Goal: Information Seeking & Learning: Learn about a topic

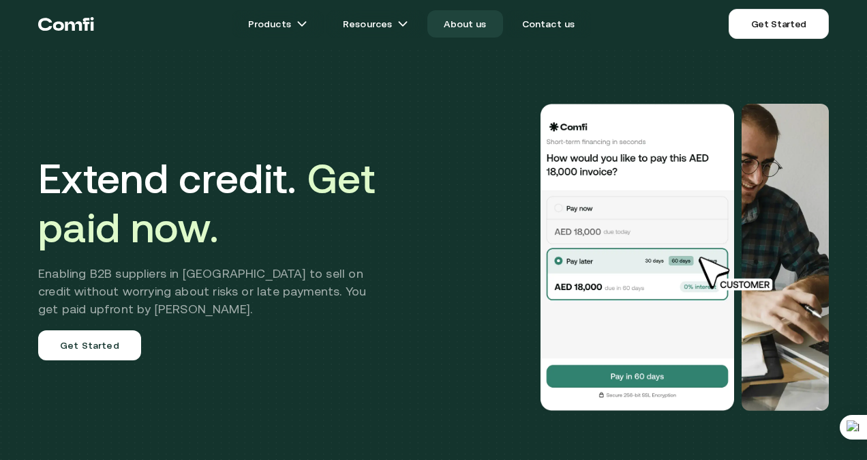
click at [457, 26] on link "About us" at bounding box center [464, 23] width 75 height 27
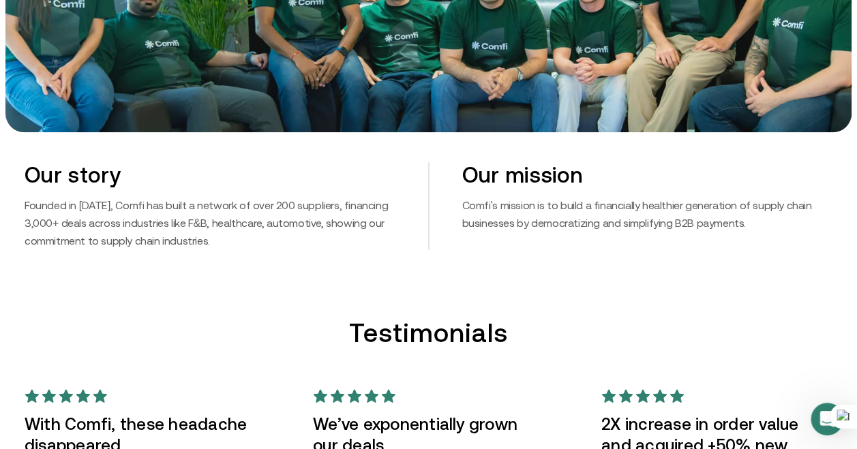
scroll to position [750, 0]
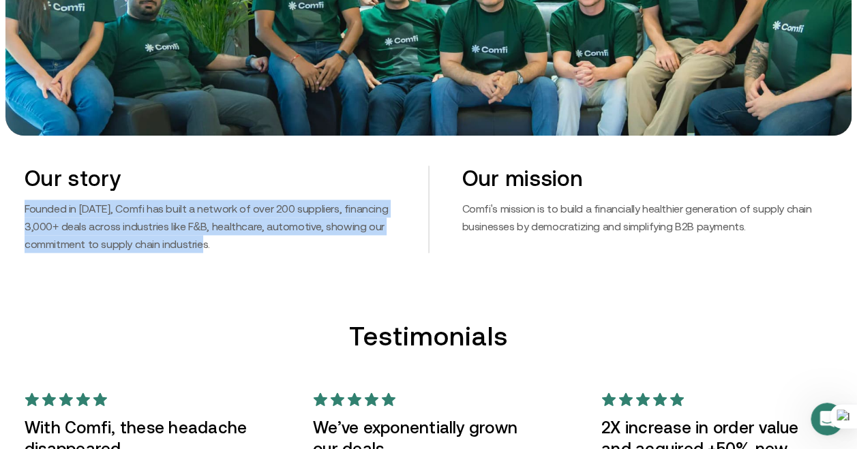
drag, startPoint x: 26, startPoint y: 209, endPoint x: 309, endPoint y: 240, distance: 284.6
click at [309, 240] on p "Founded in [DATE], Comfi has built a network of over 200 suppliers, financing 3…" at bounding box center [210, 226] width 371 height 53
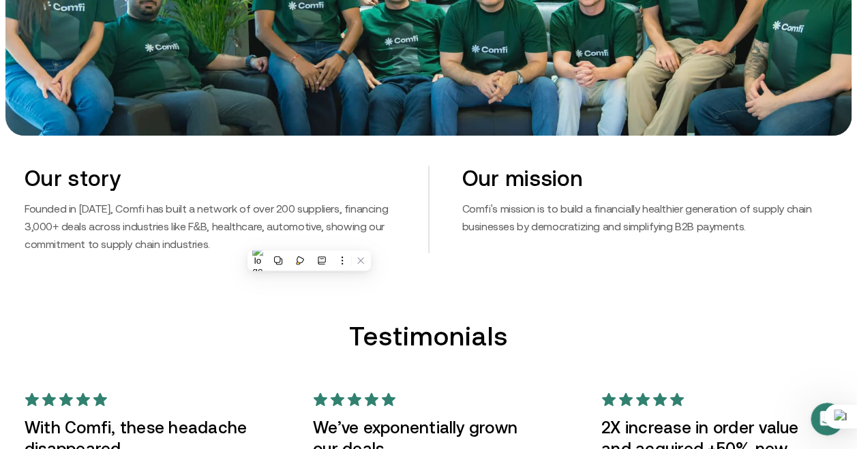
drag, startPoint x: 309, startPoint y: 240, endPoint x: 494, endPoint y: 232, distance: 184.9
click at [494, 232] on p "Comfi's mission is to build a financially healthier generation of supply chain …" at bounding box center [647, 217] width 371 height 35
drag, startPoint x: 112, startPoint y: 229, endPoint x: 168, endPoint y: 232, distance: 56.0
click at [119, 230] on p "Founded in [DATE], Comfi has built a network of over 200 suppliers, financing 3…" at bounding box center [210, 226] width 371 height 53
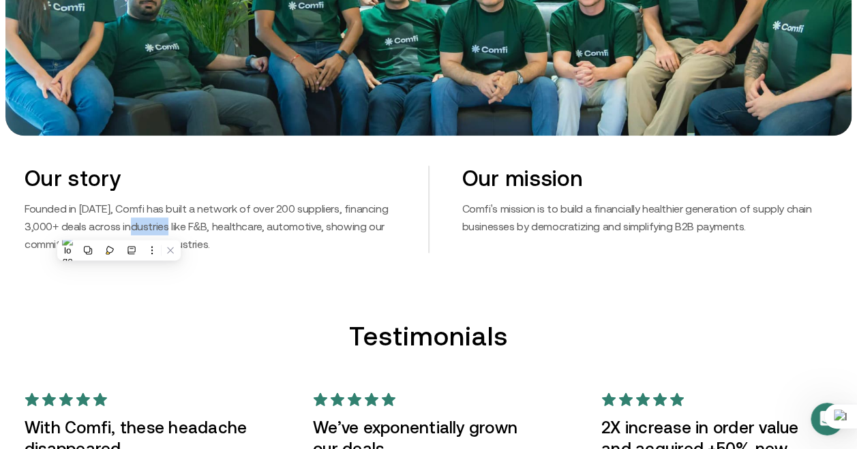
drag, startPoint x: 168, startPoint y: 232, endPoint x: 187, endPoint y: 233, distance: 19.8
click at [181, 233] on p "Founded in [DATE], Comfi has built a network of over 200 suppliers, financing 3…" at bounding box center [210, 226] width 371 height 53
click at [187, 233] on p "Founded in [DATE], Comfi has built a network of over 200 suppliers, financing 3…" at bounding box center [210, 226] width 371 height 53
drag, startPoint x: 187, startPoint y: 233, endPoint x: 75, endPoint y: 226, distance: 112.7
click at [75, 226] on p "Founded in [DATE], Comfi has built a network of over 200 suppliers, financing 3…" at bounding box center [210, 226] width 371 height 53
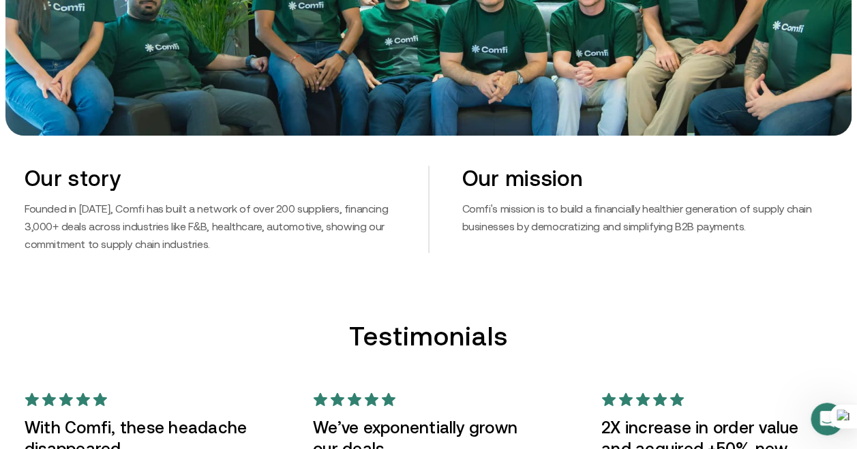
drag, startPoint x: 111, startPoint y: 217, endPoint x: 164, endPoint y: 215, distance: 52.5
click at [116, 216] on p "Founded in [DATE], Comfi has built a network of over 200 suppliers, financing 3…" at bounding box center [210, 226] width 371 height 53
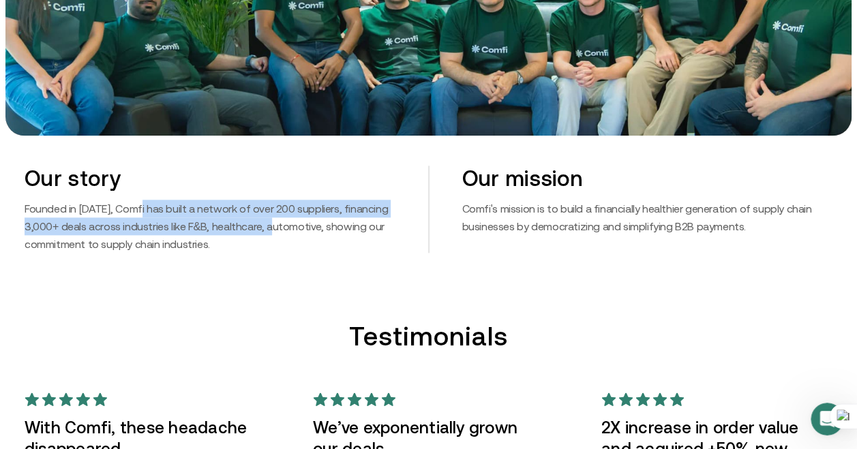
drag, startPoint x: 164, startPoint y: 215, endPoint x: 277, endPoint y: 223, distance: 114.1
click at [277, 223] on p "Founded in [DATE], Comfi has built a network of over 200 suppliers, financing 3…" at bounding box center [210, 226] width 371 height 53
click at [66, 225] on p "Founded in [DATE], Comfi has built a network of over 200 suppliers, financing 3…" at bounding box center [210, 226] width 371 height 53
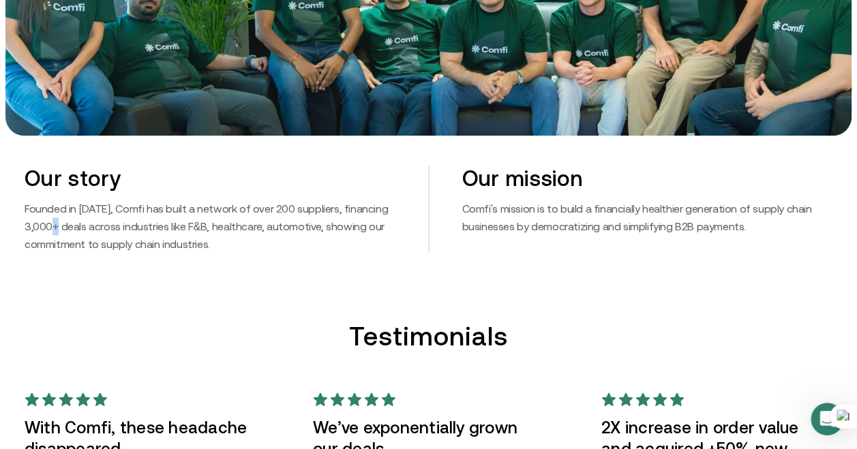
drag, startPoint x: 62, startPoint y: 226, endPoint x: 106, endPoint y: 229, distance: 43.7
click at [69, 228] on p "Founded in [DATE], Comfi has built a network of over 200 suppliers, financing 3…" at bounding box center [210, 226] width 371 height 53
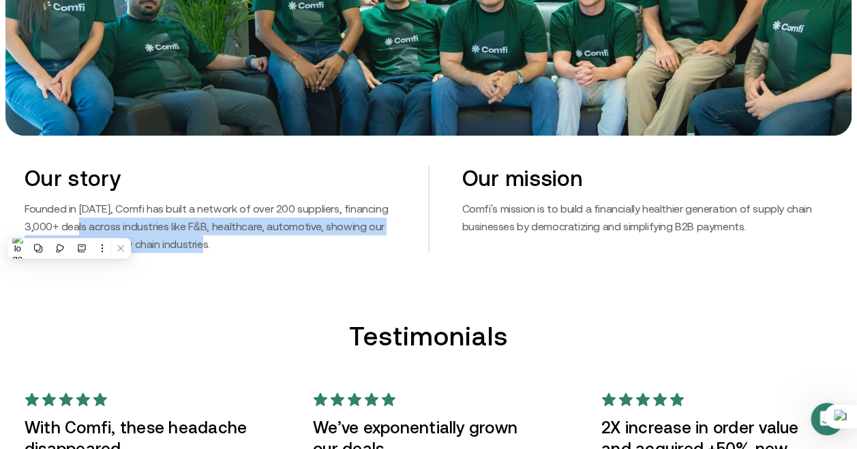
drag, startPoint x: 106, startPoint y: 229, endPoint x: 325, endPoint y: 248, distance: 219.7
click at [325, 248] on p "Founded in [DATE], Comfi has built a network of over 200 suppliers, financing 3…" at bounding box center [210, 226] width 371 height 53
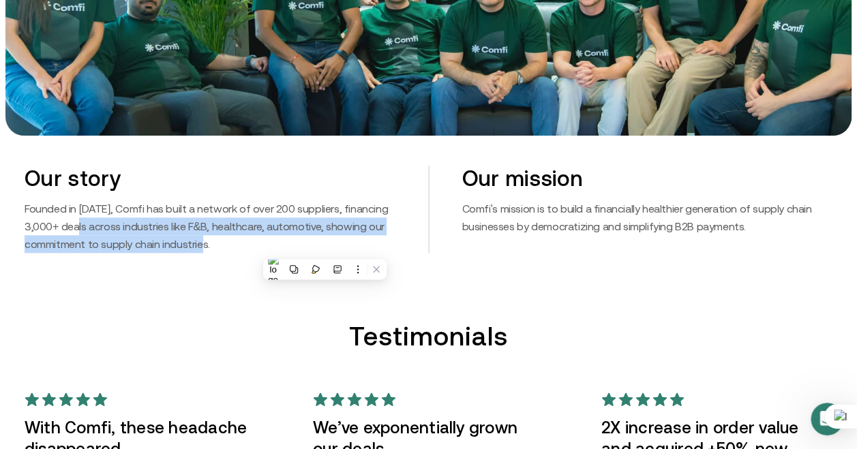
drag, startPoint x: 325, startPoint y: 248, endPoint x: 275, endPoint y: 253, distance: 50.0
click at [275, 253] on p "Founded in [DATE], Comfi has built a network of over 200 suppliers, financing 3…" at bounding box center [210, 226] width 371 height 53
click at [257, 245] on p "Founded in [DATE], Comfi has built a network of over 200 suppliers, financing 3…" at bounding box center [210, 226] width 371 height 53
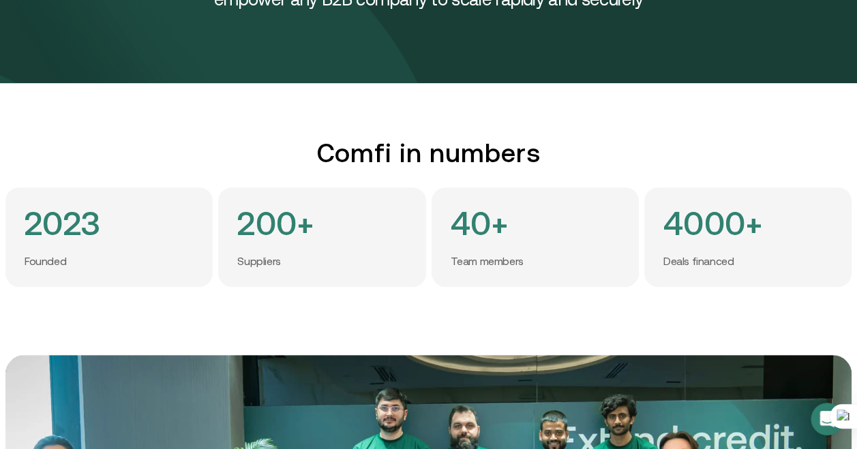
scroll to position [0, 0]
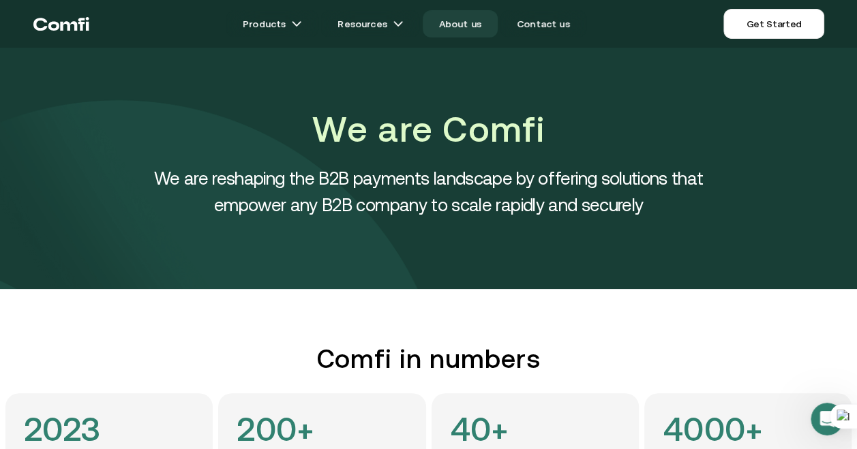
click at [463, 23] on link "About us" at bounding box center [460, 23] width 75 height 27
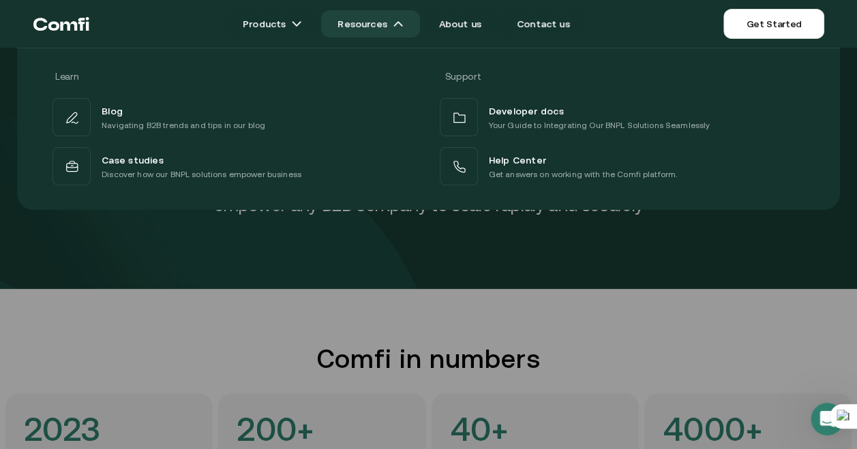
click at [372, 26] on link "Resources" at bounding box center [370, 23] width 98 height 27
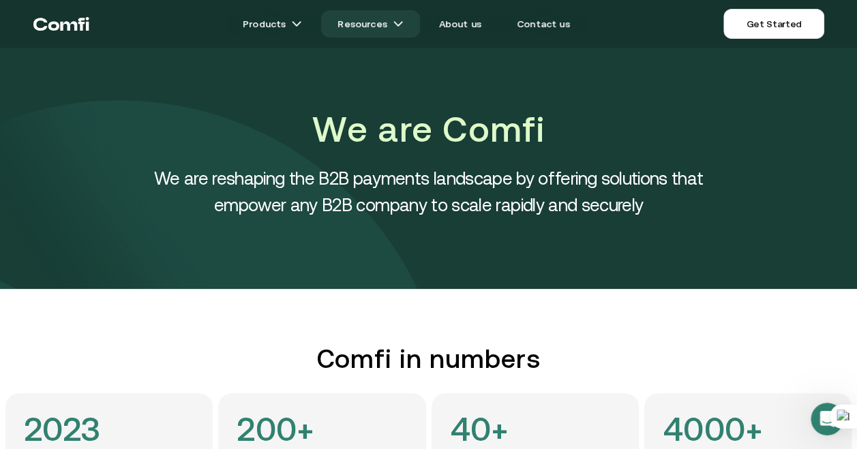
click at [372, 26] on link "Resources" at bounding box center [370, 23] width 98 height 27
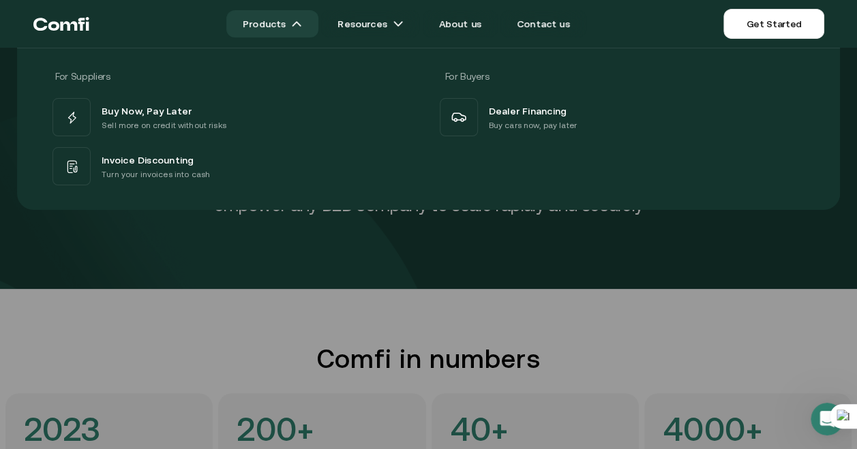
click at [303, 30] on link "Products" at bounding box center [272, 23] width 92 height 27
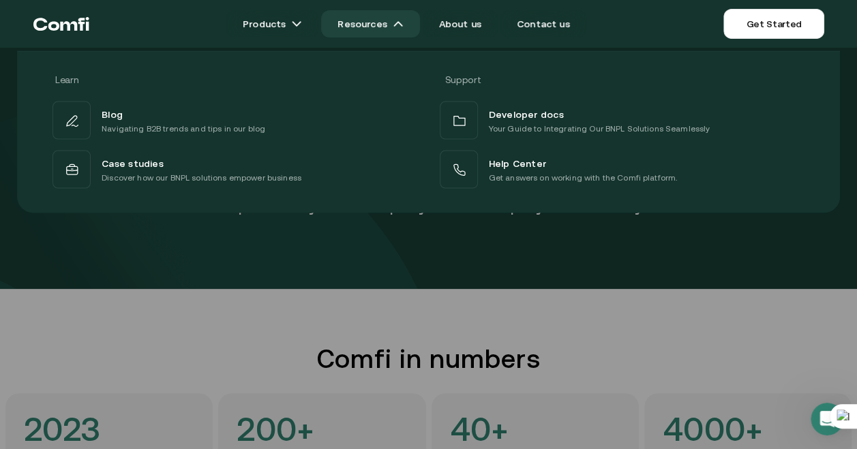
click at [419, 29] on link "Resources" at bounding box center [370, 23] width 98 height 27
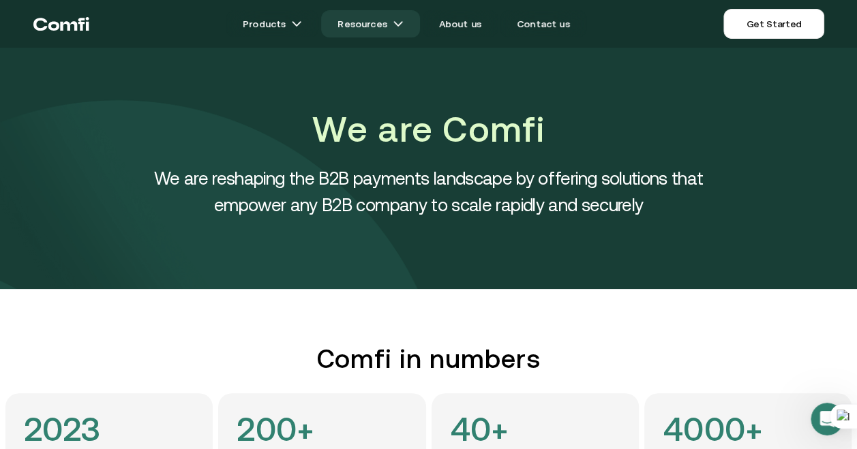
click at [400, 28] on img at bounding box center [398, 23] width 11 height 11
click at [455, 25] on link "About us" at bounding box center [460, 23] width 75 height 27
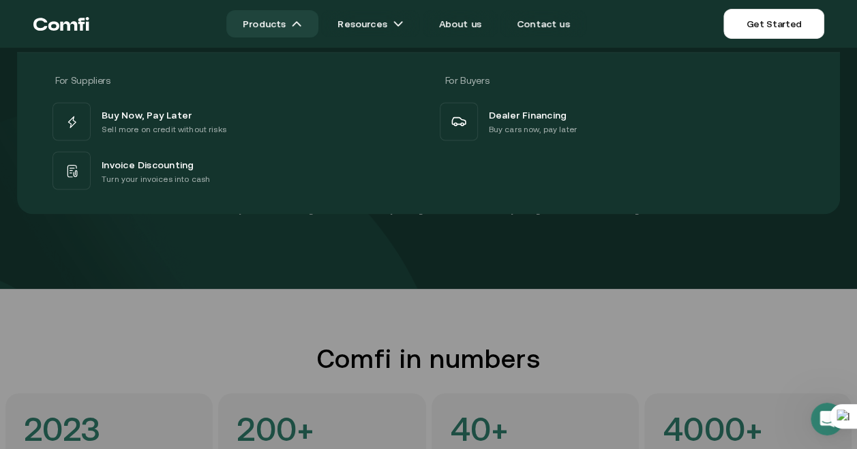
click at [302, 20] on img at bounding box center [296, 23] width 11 height 11
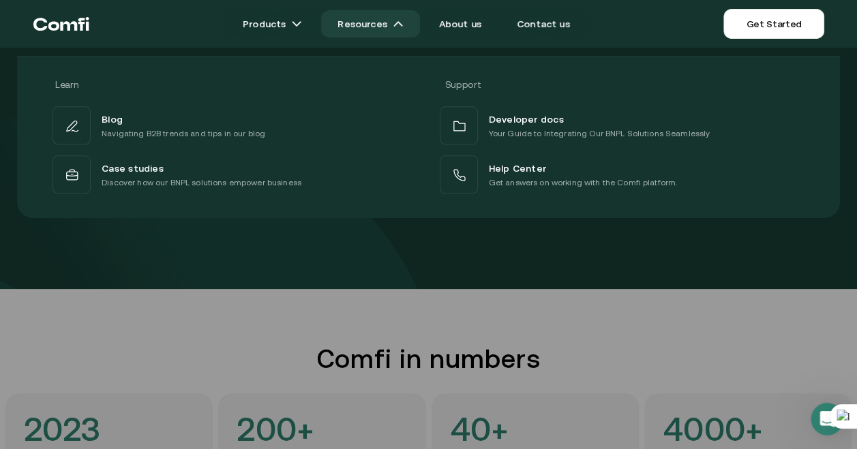
click at [370, 20] on link "Resources" at bounding box center [370, 23] width 98 height 27
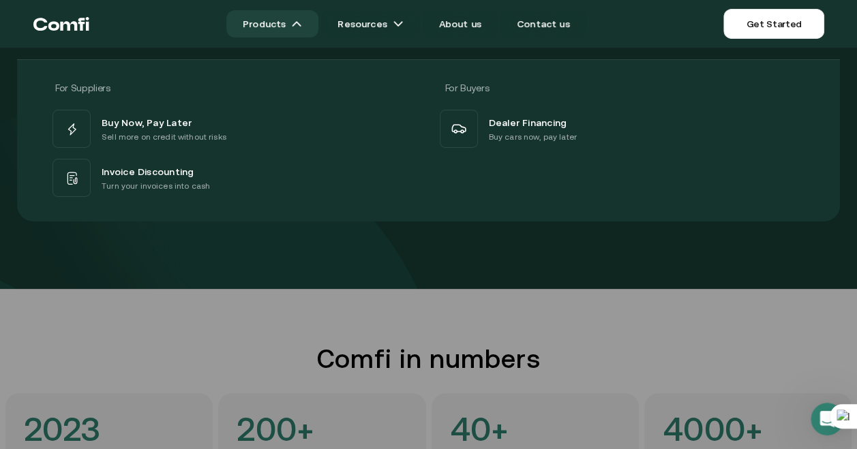
click at [274, 20] on link "Products" at bounding box center [272, 23] width 92 height 27
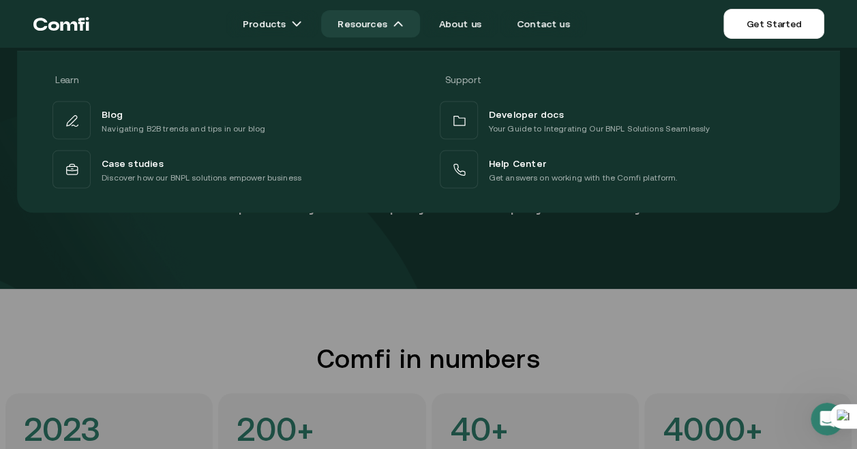
click at [389, 23] on link "Resources" at bounding box center [370, 23] width 98 height 27
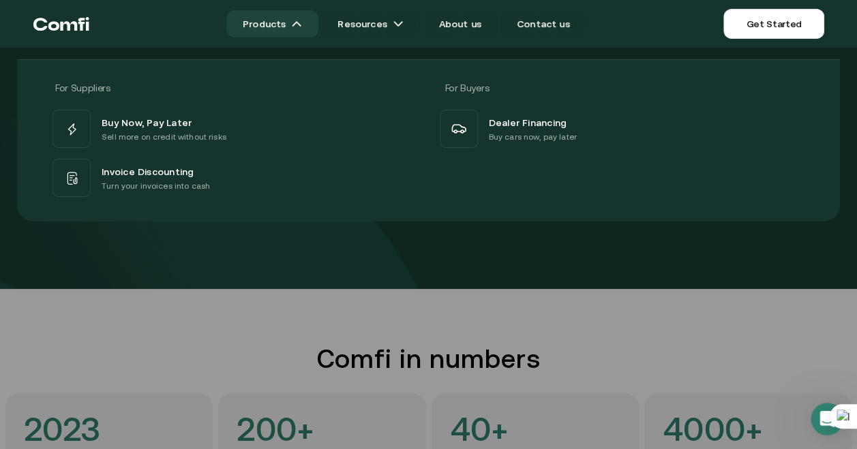
click at [315, 29] on link "Products" at bounding box center [272, 23] width 92 height 27
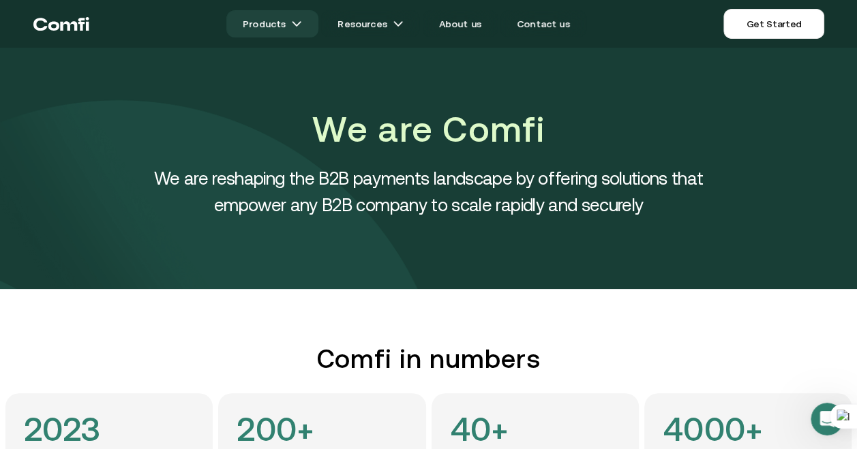
click at [315, 29] on link "Products" at bounding box center [272, 23] width 92 height 27
click at [310, 28] on link "Products" at bounding box center [272, 23] width 92 height 27
click at [301, 25] on img at bounding box center [296, 23] width 11 height 11
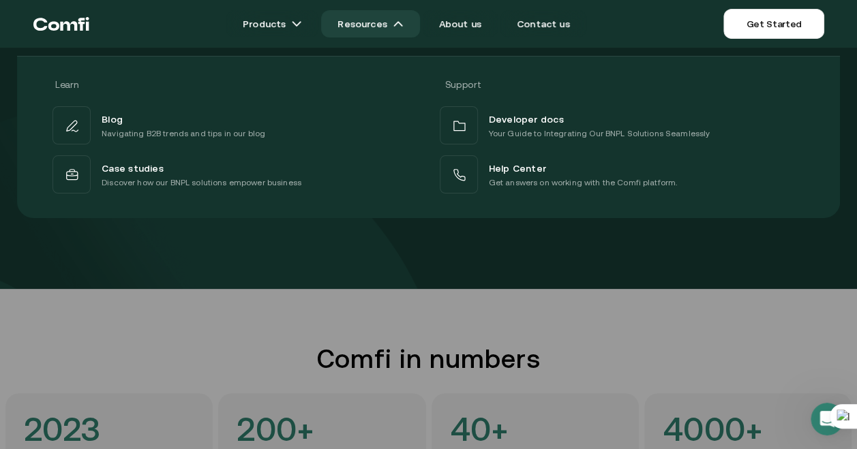
click at [378, 21] on link "Resources" at bounding box center [370, 23] width 98 height 27
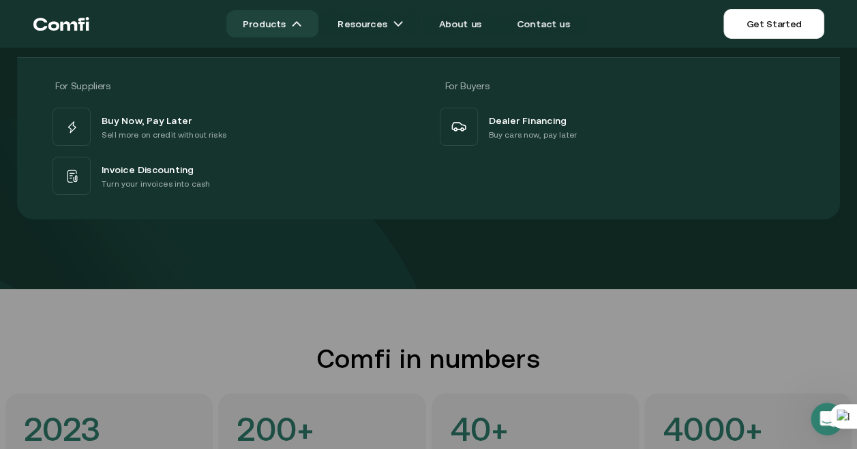
click at [294, 21] on link "Products" at bounding box center [272, 23] width 92 height 27
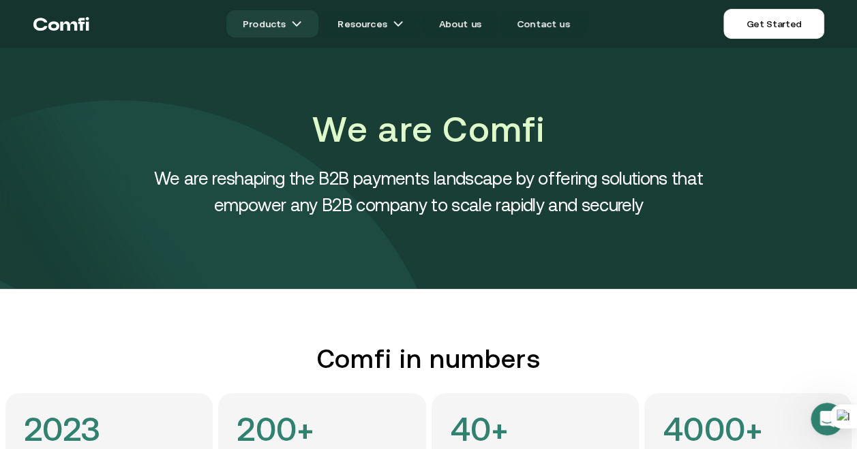
click at [294, 21] on link "Products" at bounding box center [272, 23] width 92 height 27
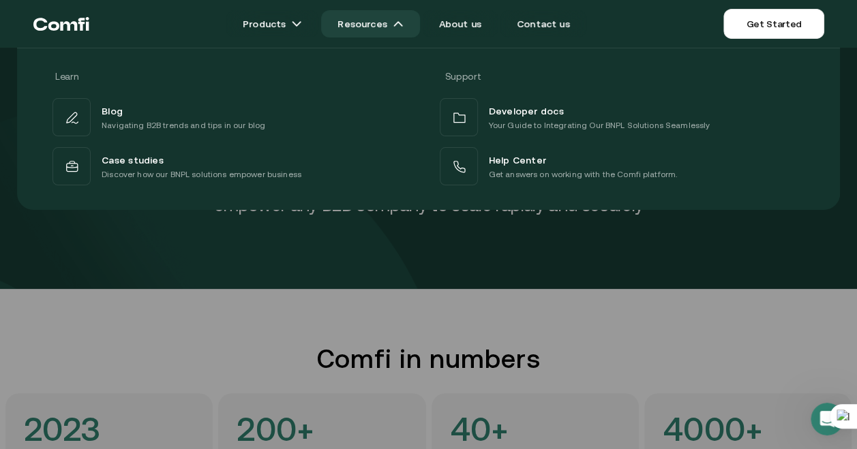
click at [403, 25] on img at bounding box center [398, 23] width 11 height 11
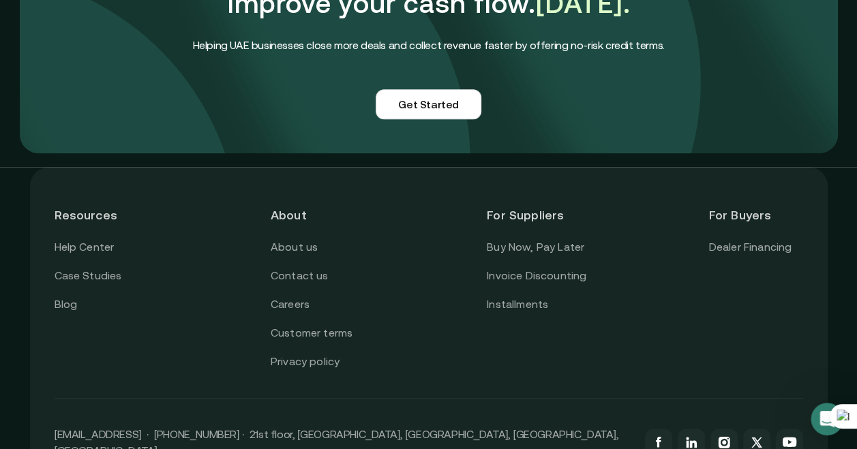
scroll to position [3433, 0]
